Goal: Task Accomplishment & Management: Manage account settings

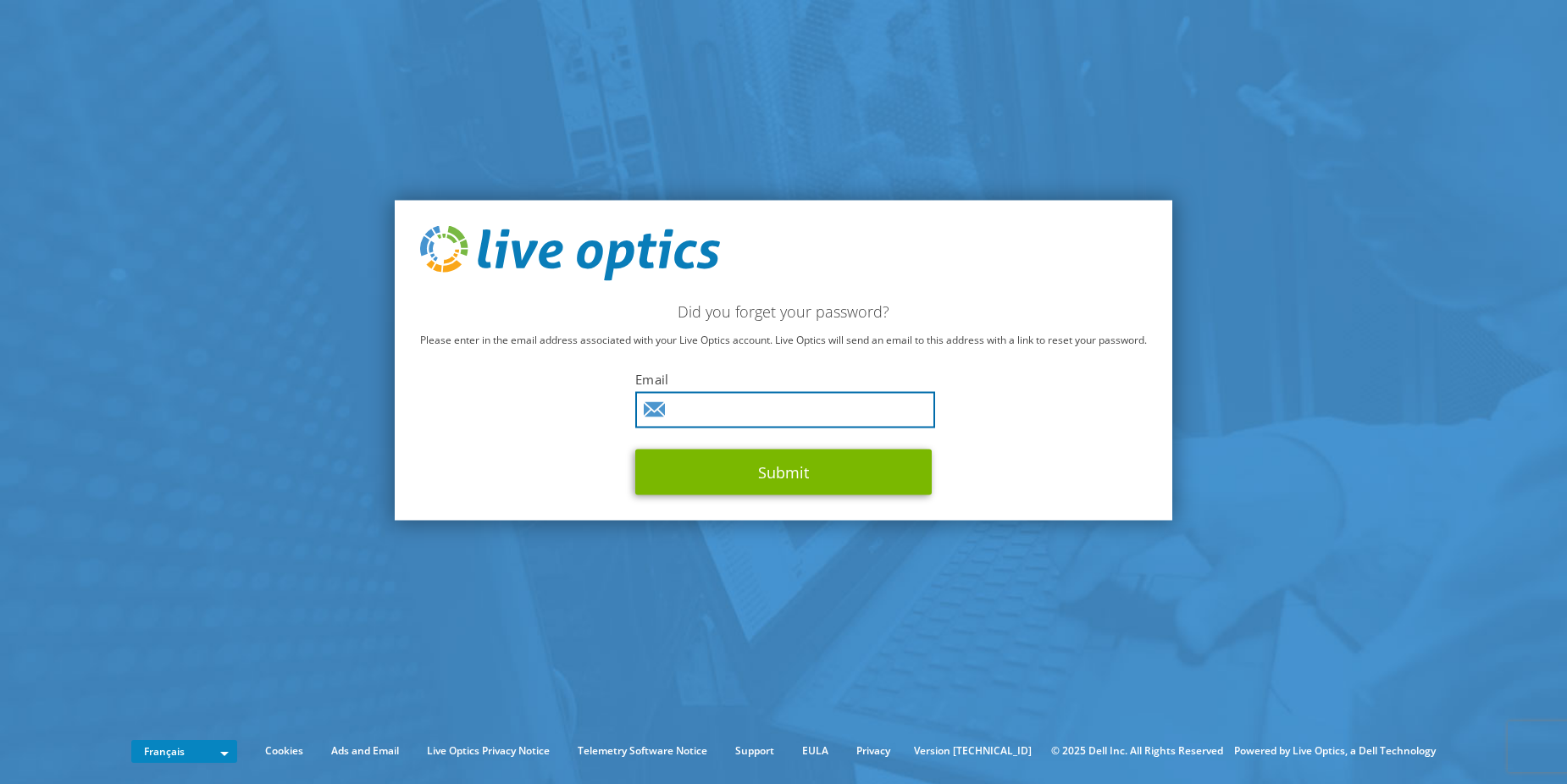
click at [706, 412] on input "text" at bounding box center [784, 410] width 300 height 36
type input "farley.sebastien@cssob.gouv.qc.ca"
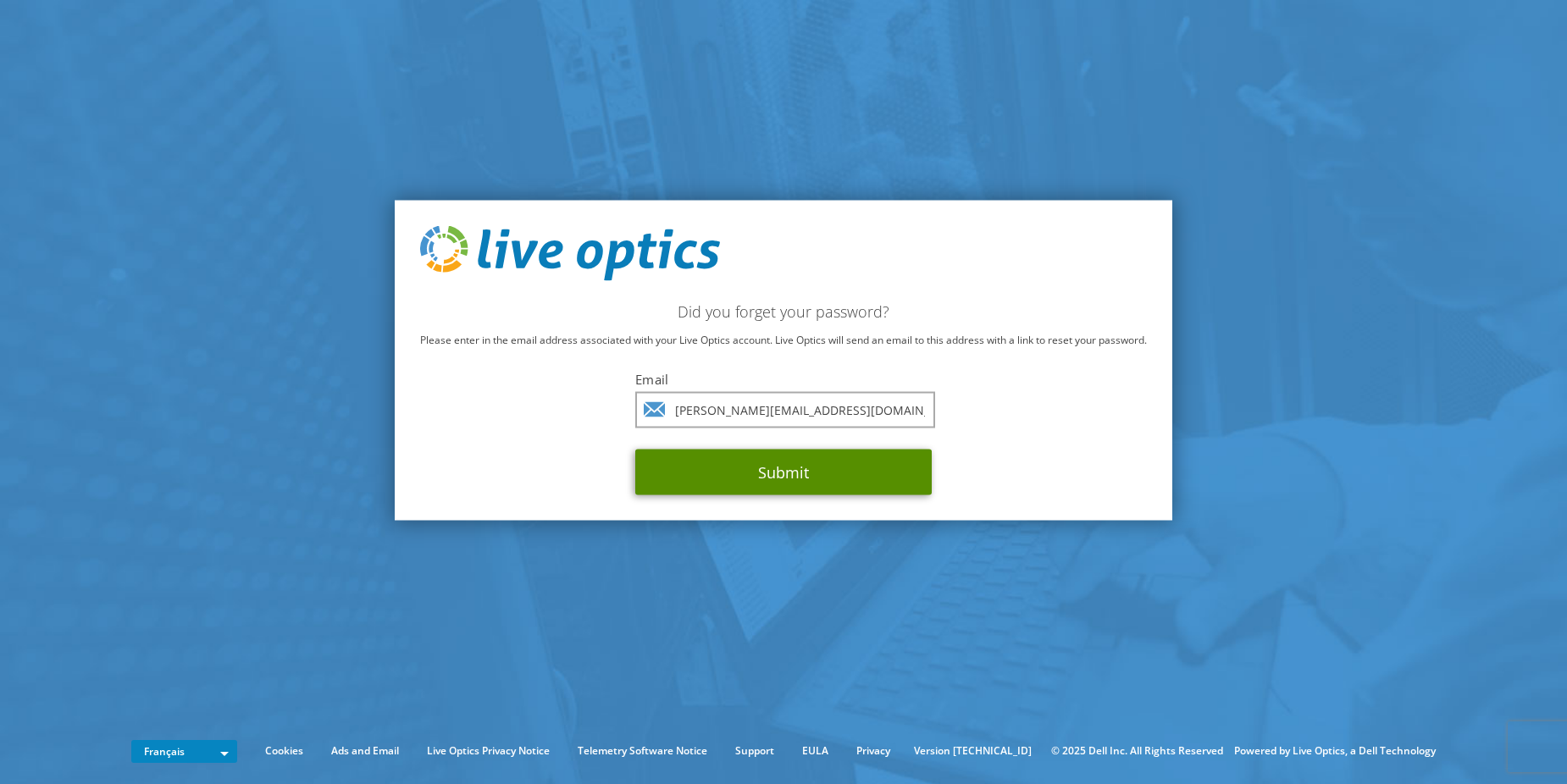
click at [731, 473] on button "Submit" at bounding box center [784, 472] width 297 height 46
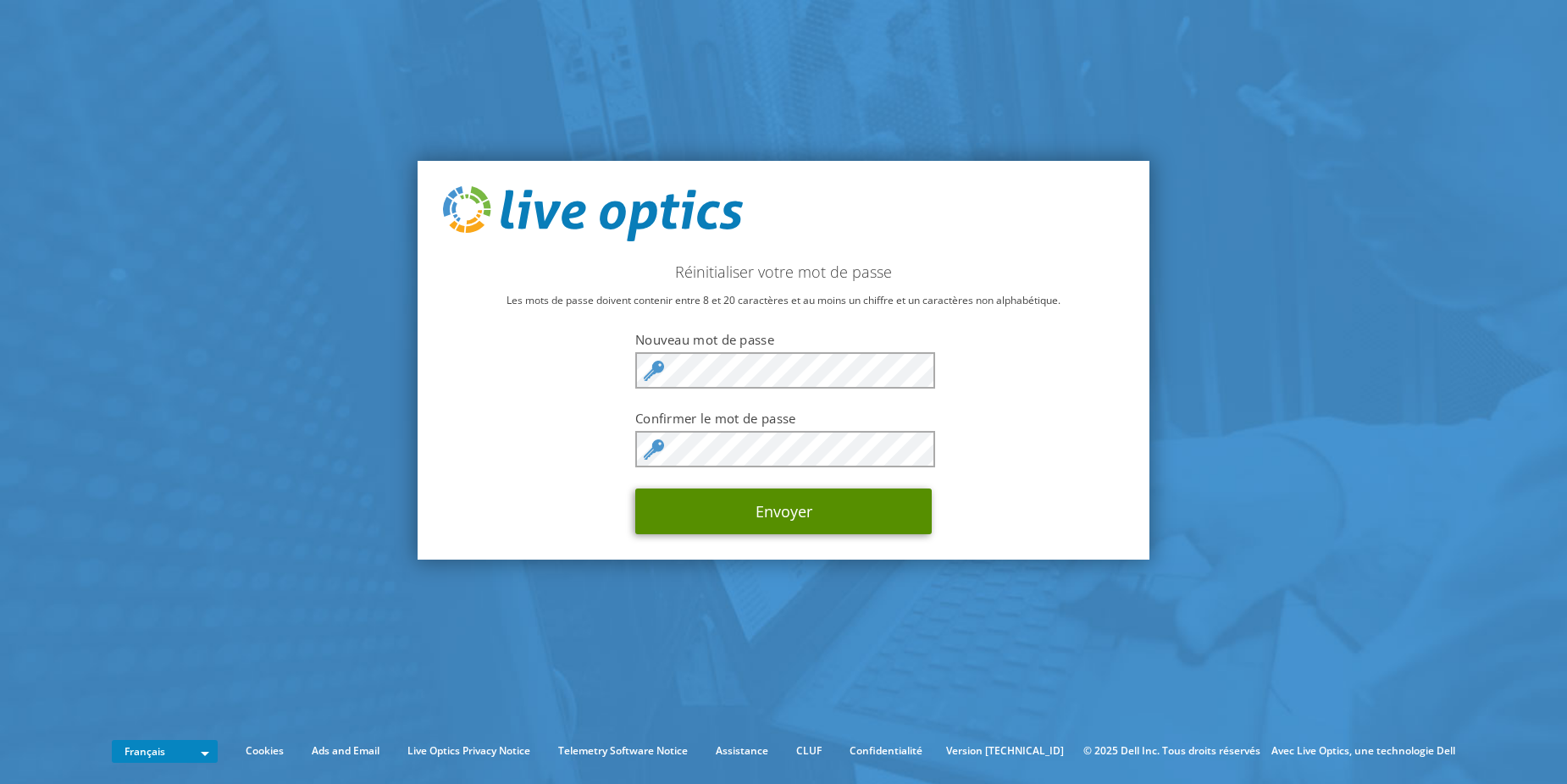
click at [759, 510] on button "Envoyer" at bounding box center [784, 511] width 297 height 46
